Goal: Find specific page/section: Find specific page/section

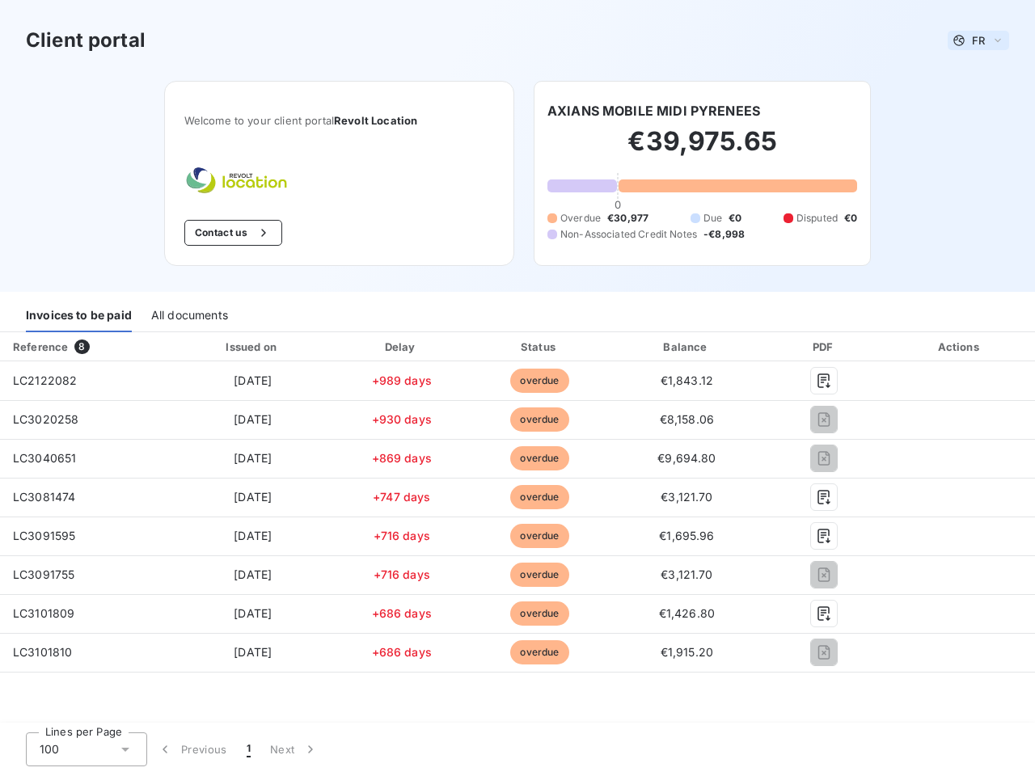
click at [978, 40] on span "FR" at bounding box center [978, 40] width 13 height 13
click at [231, 233] on button "Contact us" at bounding box center [233, 233] width 98 height 26
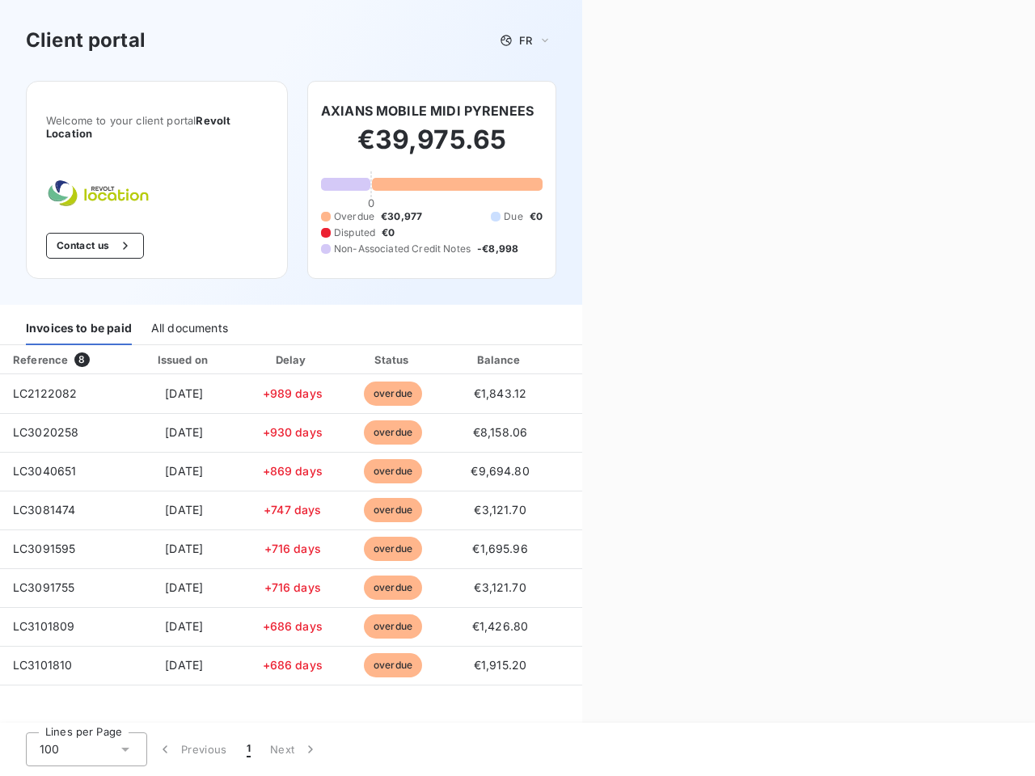
click at [653, 111] on div "Contact us Fill out the form below, and a member of our team will get back to y…" at bounding box center [808, 388] width 453 height 776
click at [78, 315] on div "Invoices to be paid" at bounding box center [79, 328] width 106 height 34
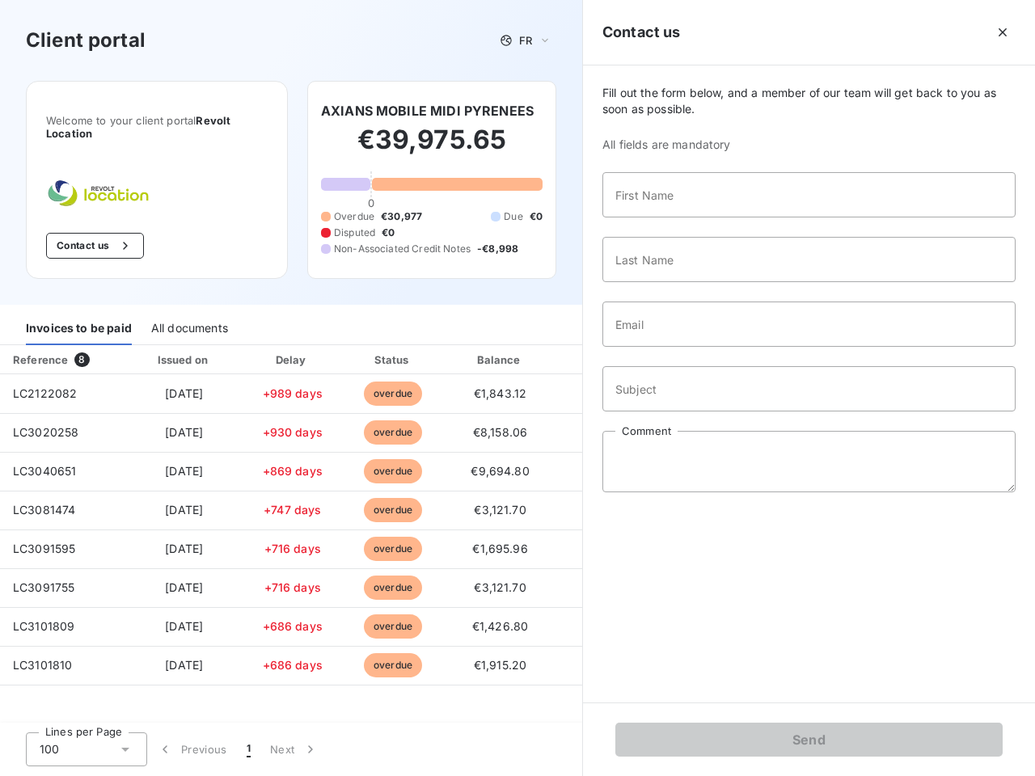
click at [188, 315] on div "All documents" at bounding box center [189, 328] width 77 height 34
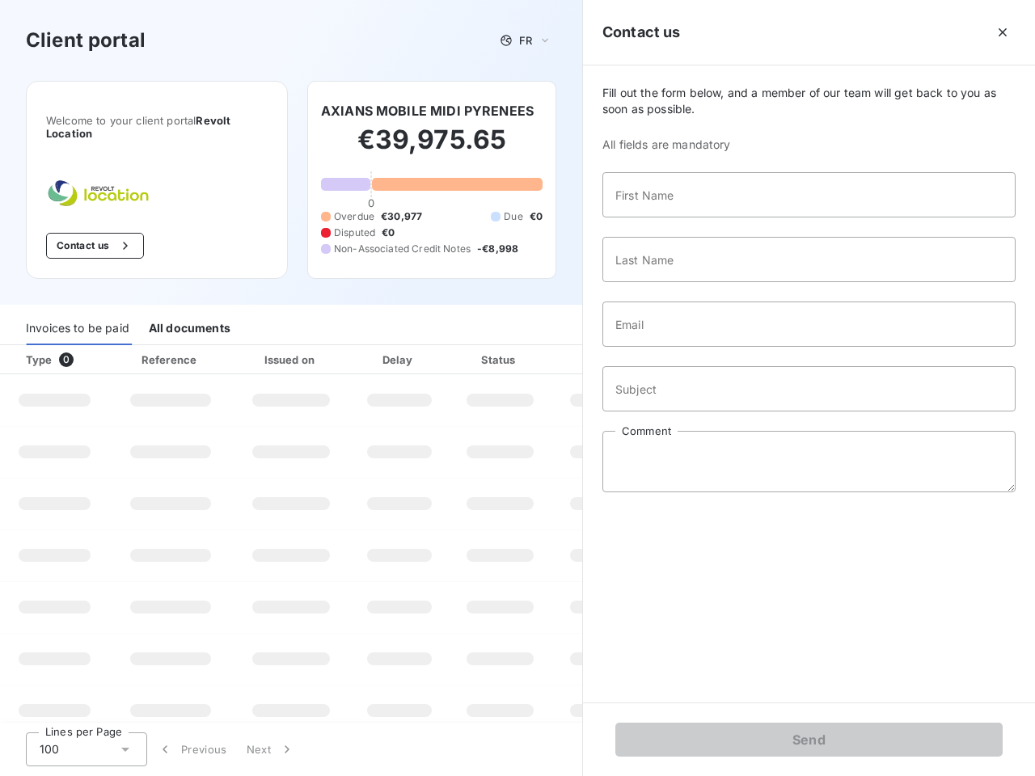
click at [85, 347] on th "Type 0" at bounding box center [54, 359] width 109 height 29
click at [251, 347] on th "Issued on" at bounding box center [291, 359] width 118 height 29
click at [401, 347] on th "Delay" at bounding box center [399, 359] width 99 height 29
click at [539, 347] on th "Status" at bounding box center [500, 359] width 103 height 29
click at [686, 347] on div "Fill out the form below, and a member of our team will get back to you as soon …" at bounding box center [809, 383] width 452 height 637
